Goal: Task Accomplishment & Management: Complete application form

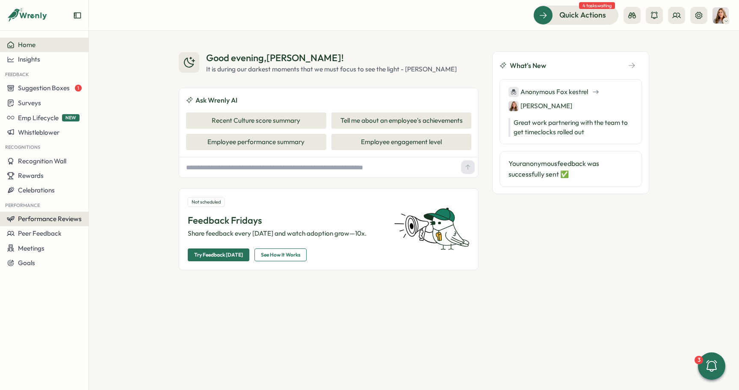
click at [28, 219] on span "Performance Reviews" at bounding box center [50, 219] width 64 height 8
click at [107, 195] on div "Reviews" at bounding box center [123, 203] width 73 height 16
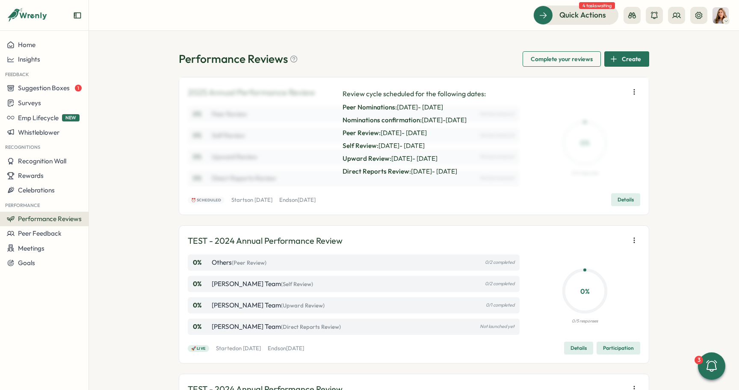
click at [635, 93] on icon "button" at bounding box center [634, 92] width 9 height 9
click at [459, 139] on div "Review cycle scheduled for the following dates: Peer Nominations: [DATE] - [DAT…" at bounding box center [414, 133] width 157 height 88
click at [615, 198] on button "Details" at bounding box center [625, 199] width 29 height 13
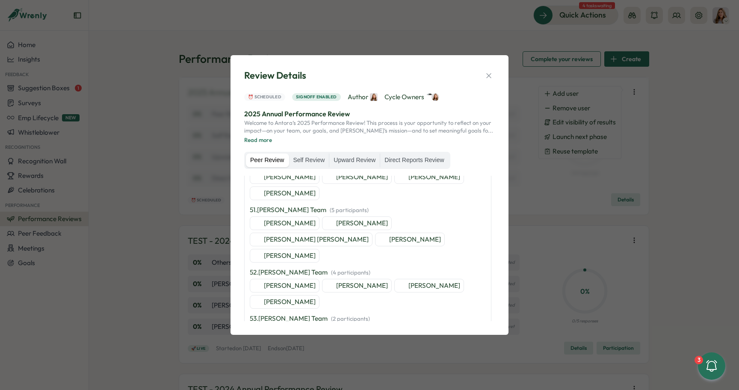
scroll to position [2546, 0]
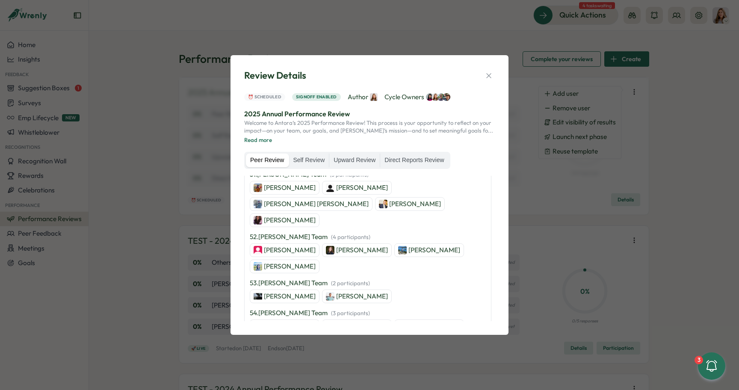
click at [318, 157] on label "Self Review" at bounding box center [309, 161] width 40 height 14
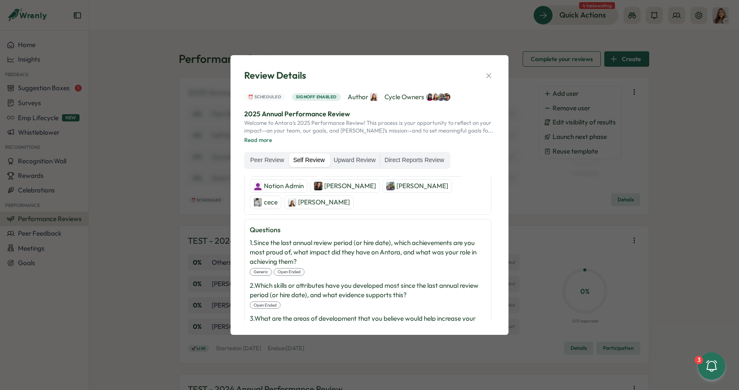
scroll to position [1291, 0]
click at [318, 346] on div "4 . What are 3 specific, measurable, actionable goals that you can realisticall…" at bounding box center [368, 360] width 236 height 28
click at [357, 163] on label "Upward Review" at bounding box center [354, 161] width 50 height 14
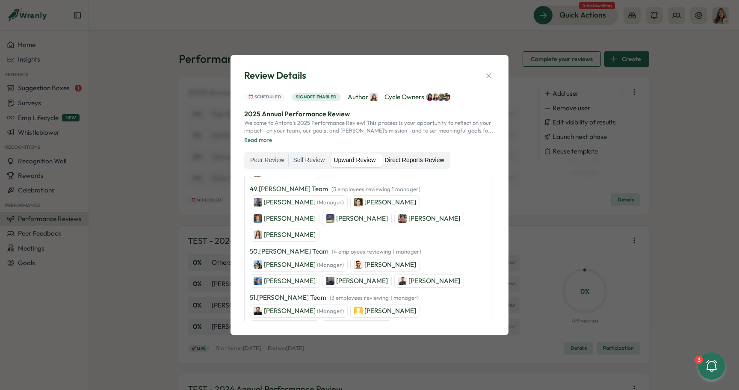
click at [393, 163] on label "Direct Reports Review" at bounding box center [414, 161] width 68 height 14
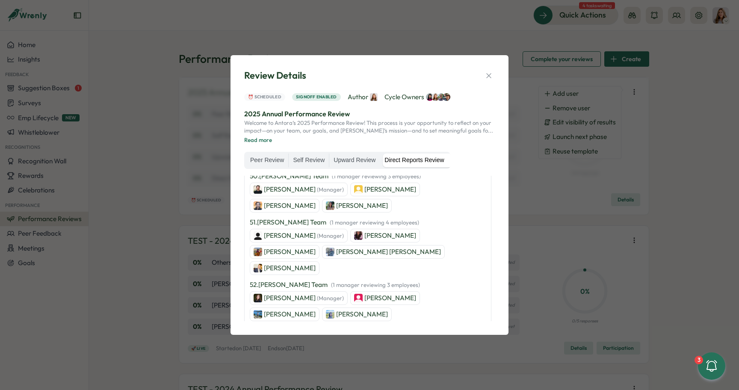
scroll to position [2642, 0]
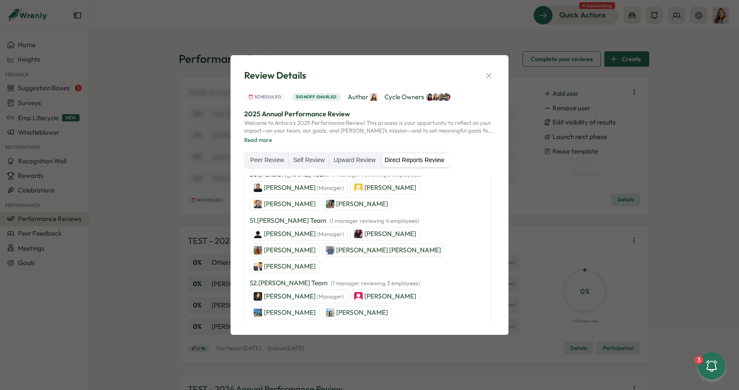
drag, startPoint x: 397, startPoint y: 234, endPoint x: 258, endPoint y: 226, distance: 139.7
copy p "What are 3 specific, measurable, actionable goals that you would like this empl…"
click at [310, 159] on label "Self Review" at bounding box center [309, 161] width 40 height 14
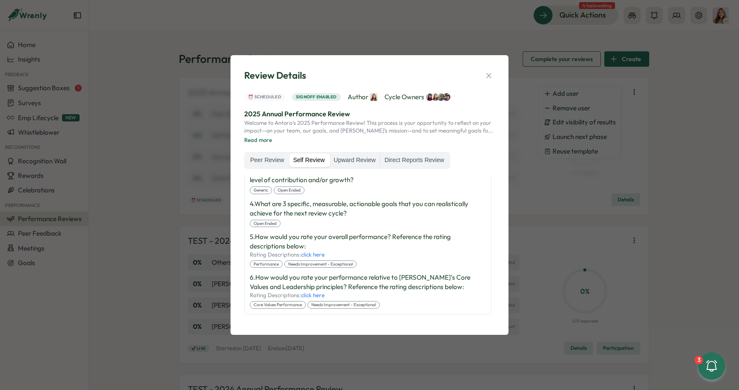
scroll to position [1273, 0]
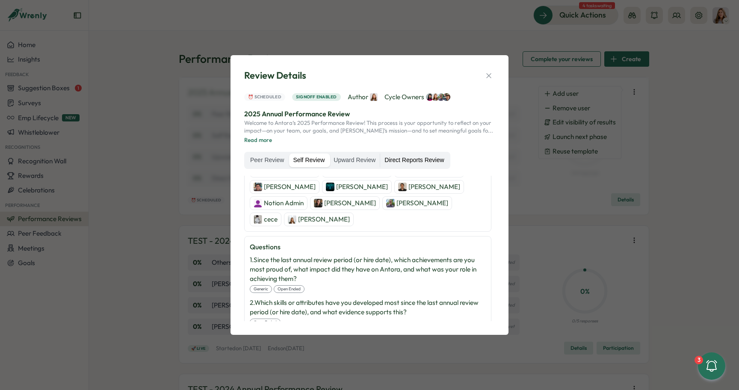
click at [406, 158] on label "Direct Reports Review" at bounding box center [414, 161] width 68 height 14
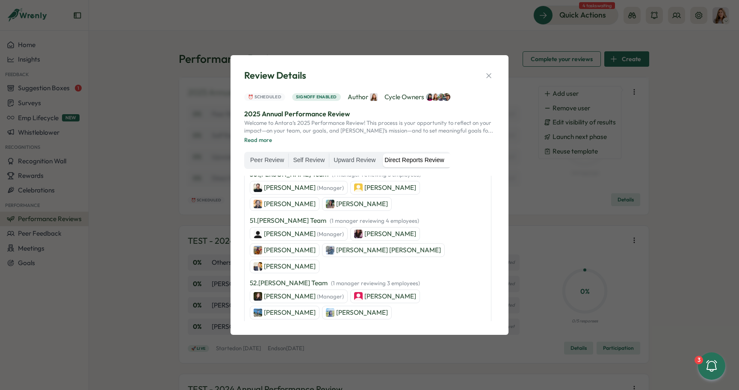
drag, startPoint x: 393, startPoint y: 231, endPoint x: 256, endPoint y: 225, distance: 137.0
copy p "What are 3 specific, measurable, actionable goals that you would like this empl…"
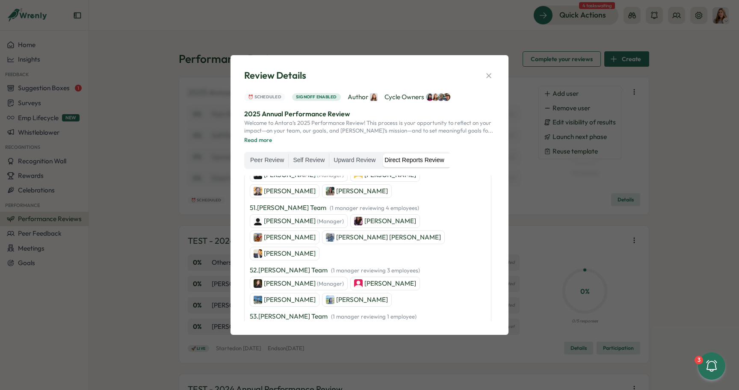
scroll to position [2660, 0]
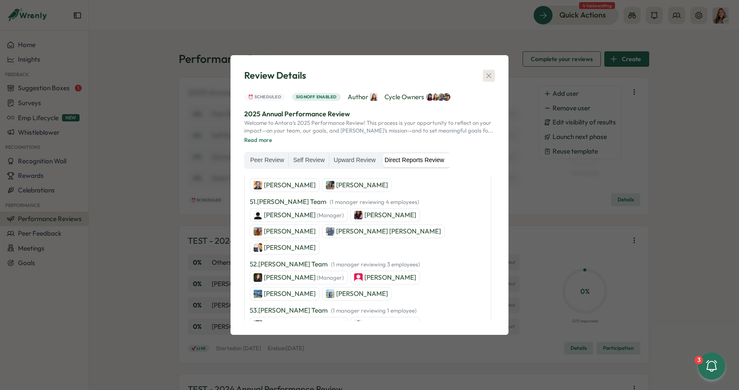
click at [489, 75] on icon "button" at bounding box center [488, 75] width 5 height 5
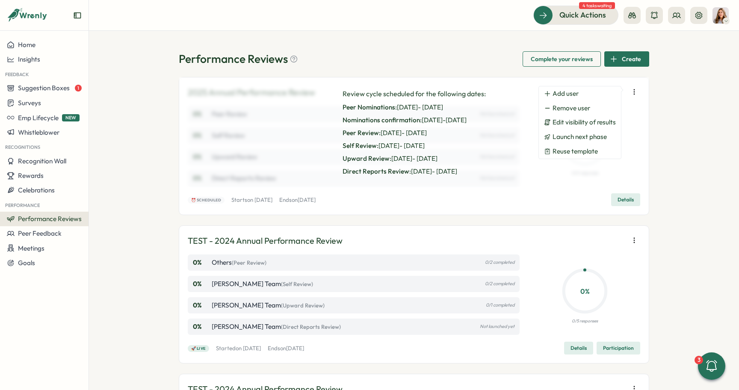
click at [633, 198] on button "Details" at bounding box center [625, 199] width 29 height 13
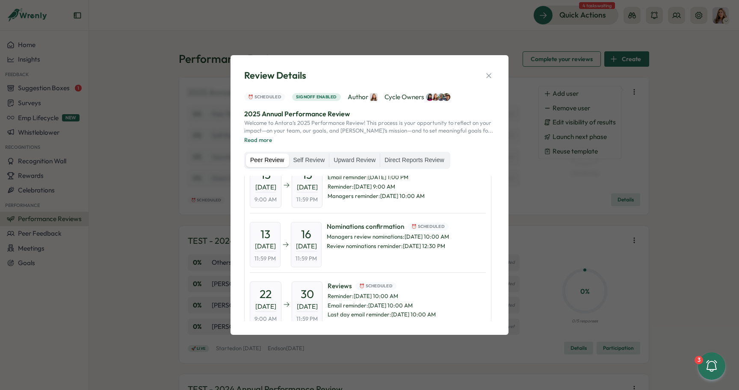
scroll to position [0, 0]
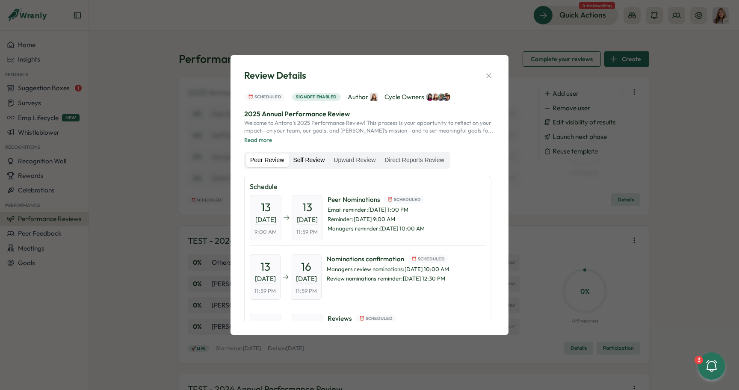
click at [316, 162] on label "Self Review" at bounding box center [309, 161] width 40 height 14
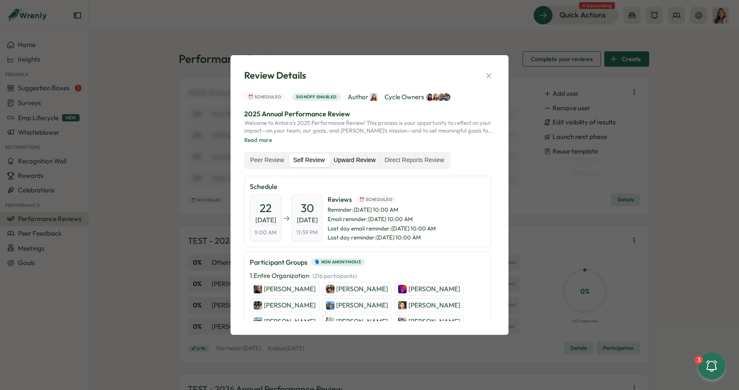
click at [359, 160] on label "Upward Review" at bounding box center [354, 161] width 50 height 14
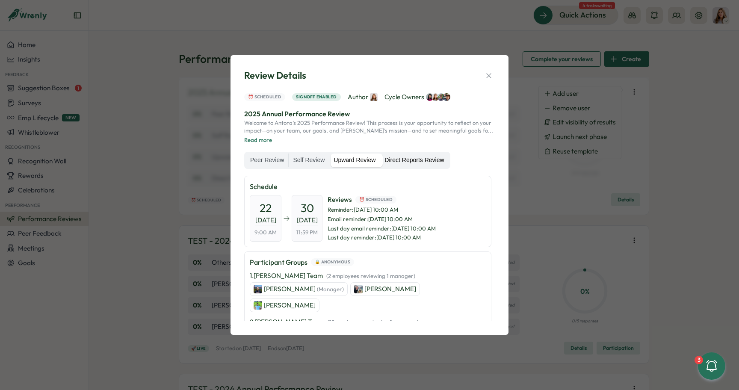
click at [415, 157] on label "Direct Reports Review" at bounding box center [414, 161] width 68 height 14
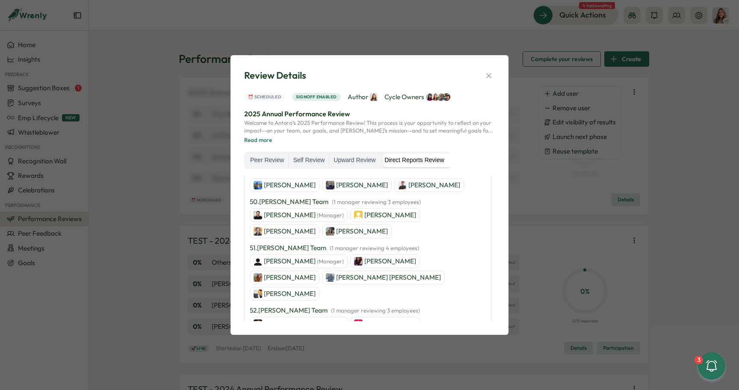
scroll to position [2660, 0]
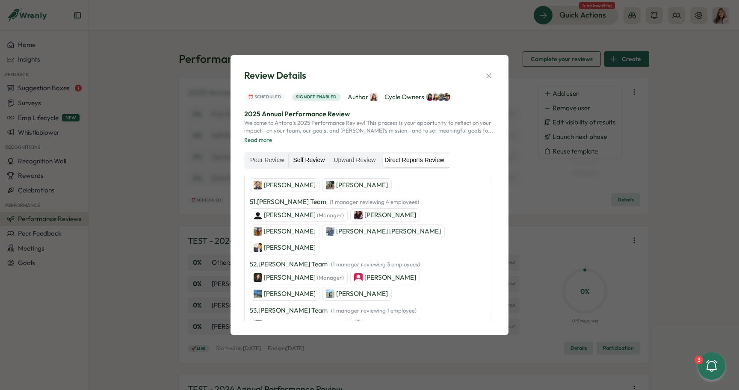
click at [317, 166] on label "Self Review" at bounding box center [309, 161] width 40 height 14
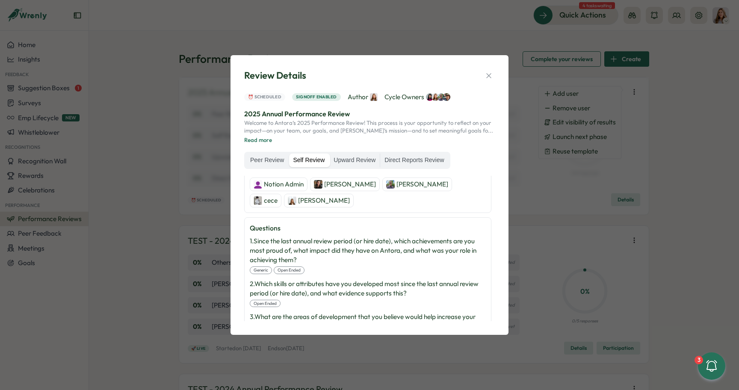
drag, startPoint x: 354, startPoint y: 213, endPoint x: 258, endPoint y: 201, distance: 96.6
click at [258, 346] on p "4 . What are 3 specific, measurable, actionable goals that you can realisticall…" at bounding box center [368, 355] width 236 height 19
copy p "What are 3 specific, measurable, actionable goals that you can realistically ac…"
click at [428, 158] on label "Direct Reports Review" at bounding box center [414, 161] width 68 height 14
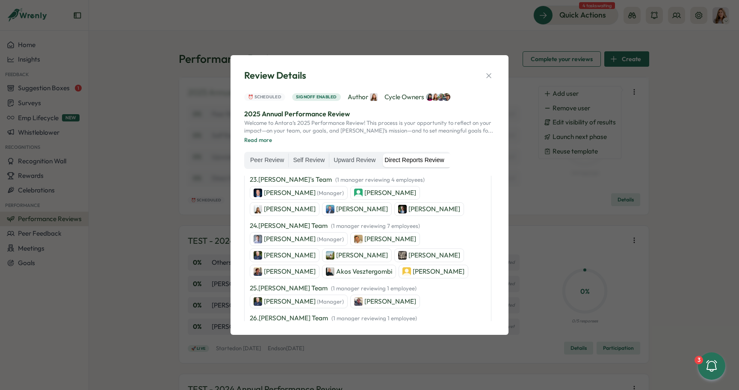
scroll to position [2660, 0]
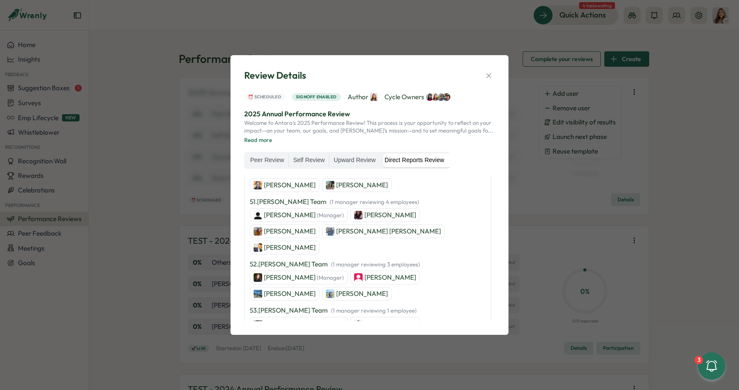
drag, startPoint x: 392, startPoint y: 214, endPoint x: 262, endPoint y: 207, distance: 130.2
copy p "What are 3 specific, measurable, actionable goals that you would like this empl…"
click at [490, 74] on icon "button" at bounding box center [489, 75] width 9 height 9
